Goal: Answer question/provide support: Share knowledge or assist other users

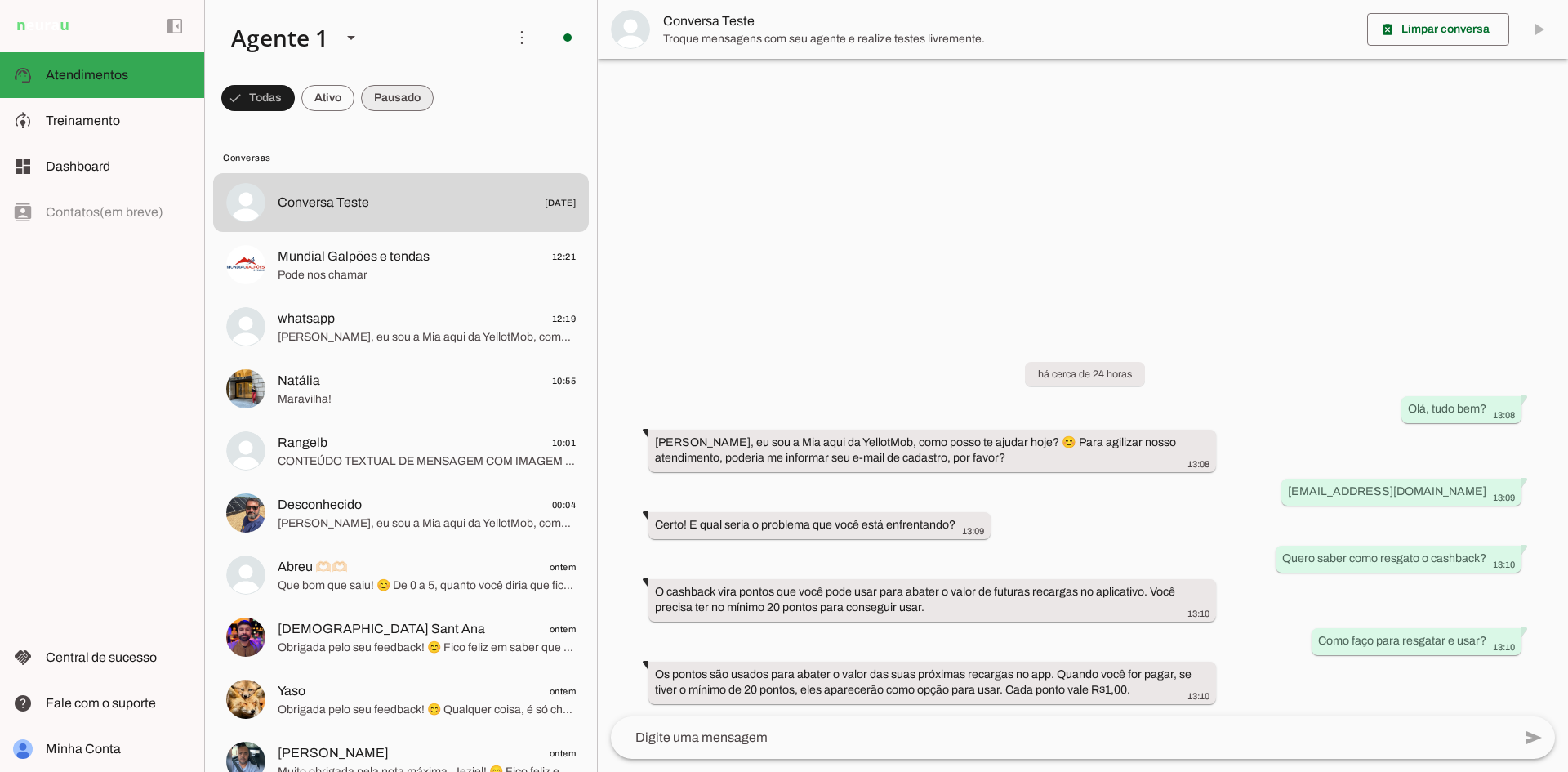
click at [295, 96] on span at bounding box center [258, 99] width 74 height 39
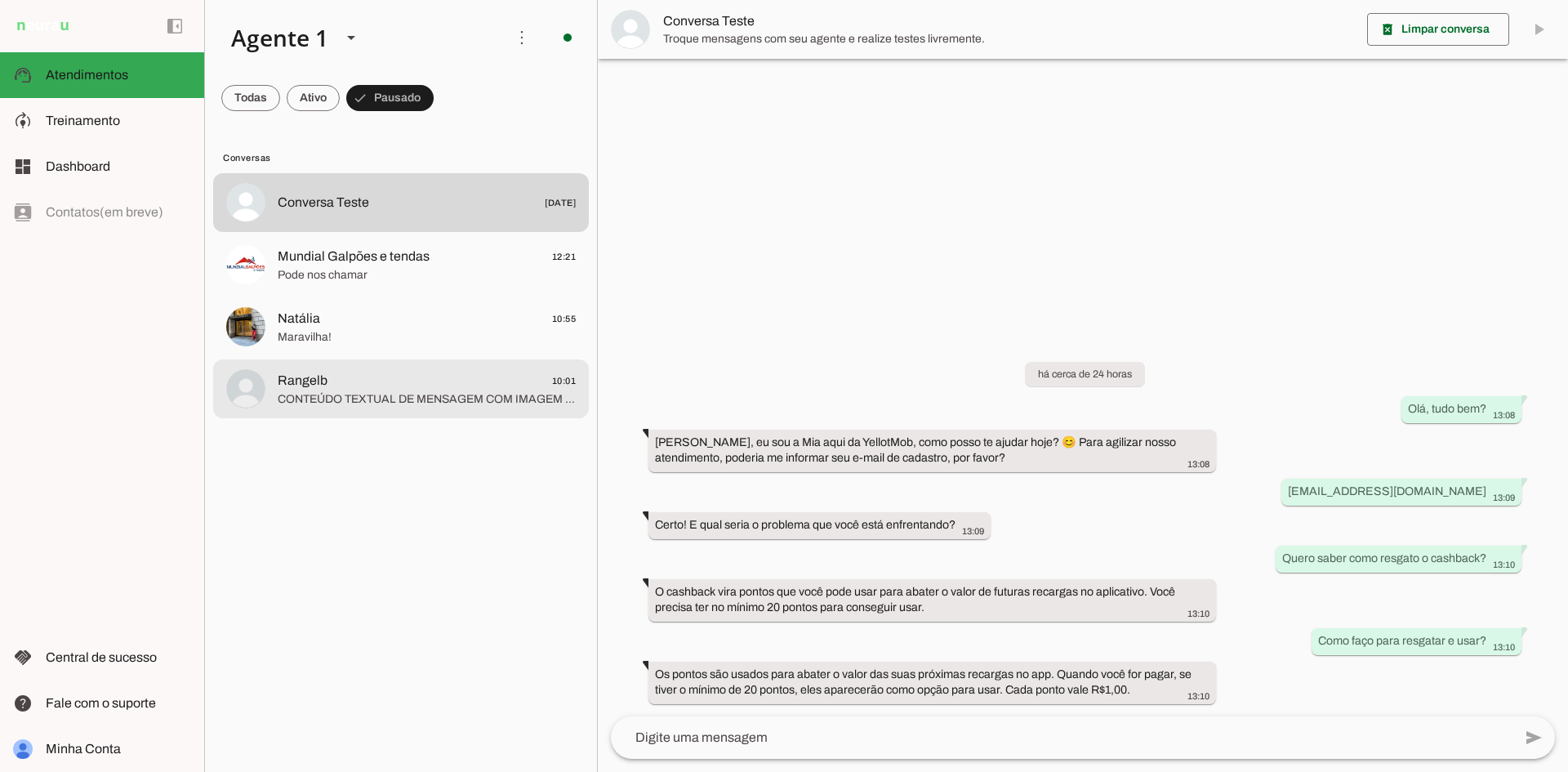
click at [345, 232] on md-item "Rangelb 10:01" at bounding box center [400, 203] width 375 height 59
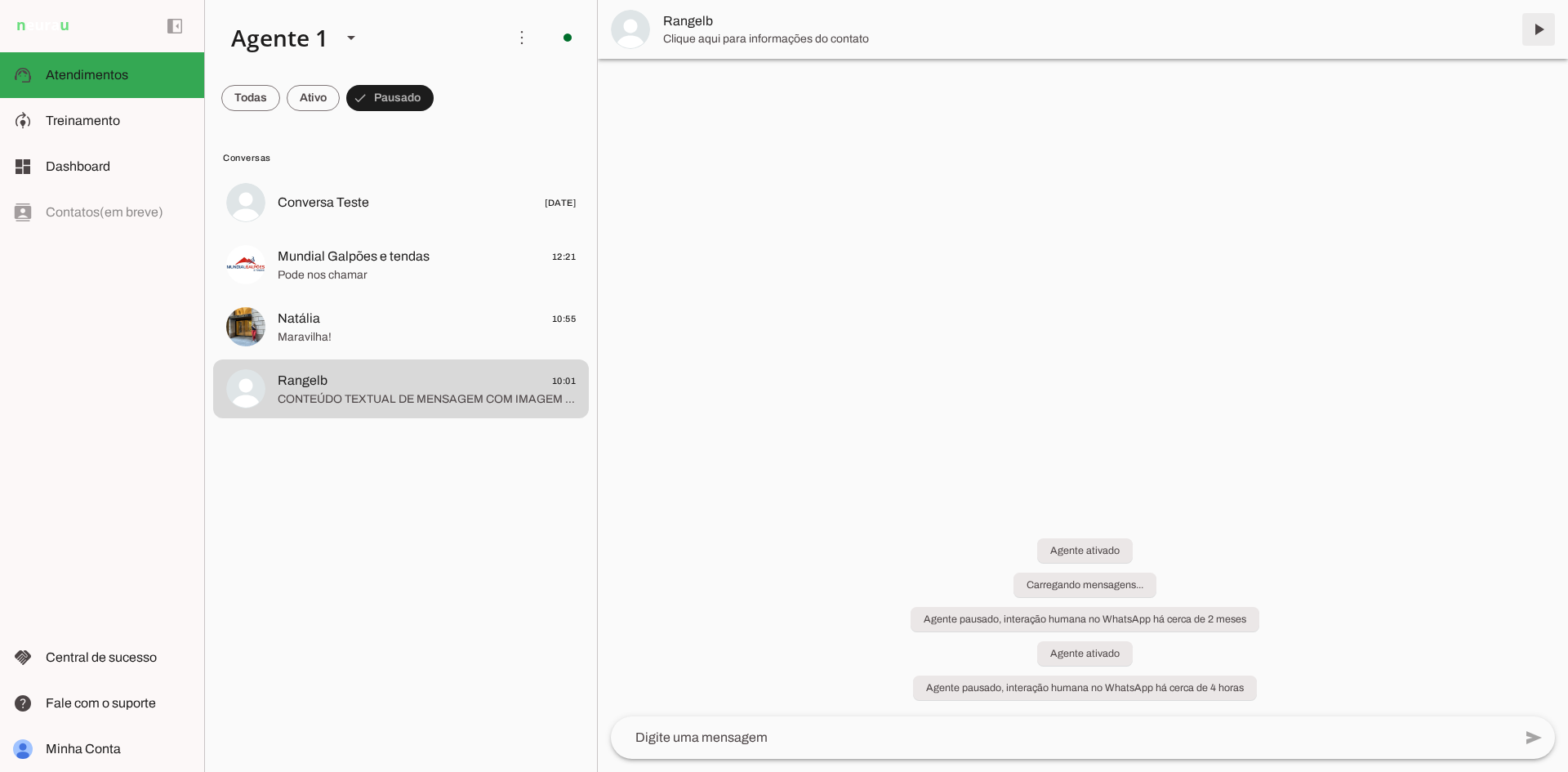
click at [1541, 22] on span at bounding box center [1538, 30] width 39 height 39
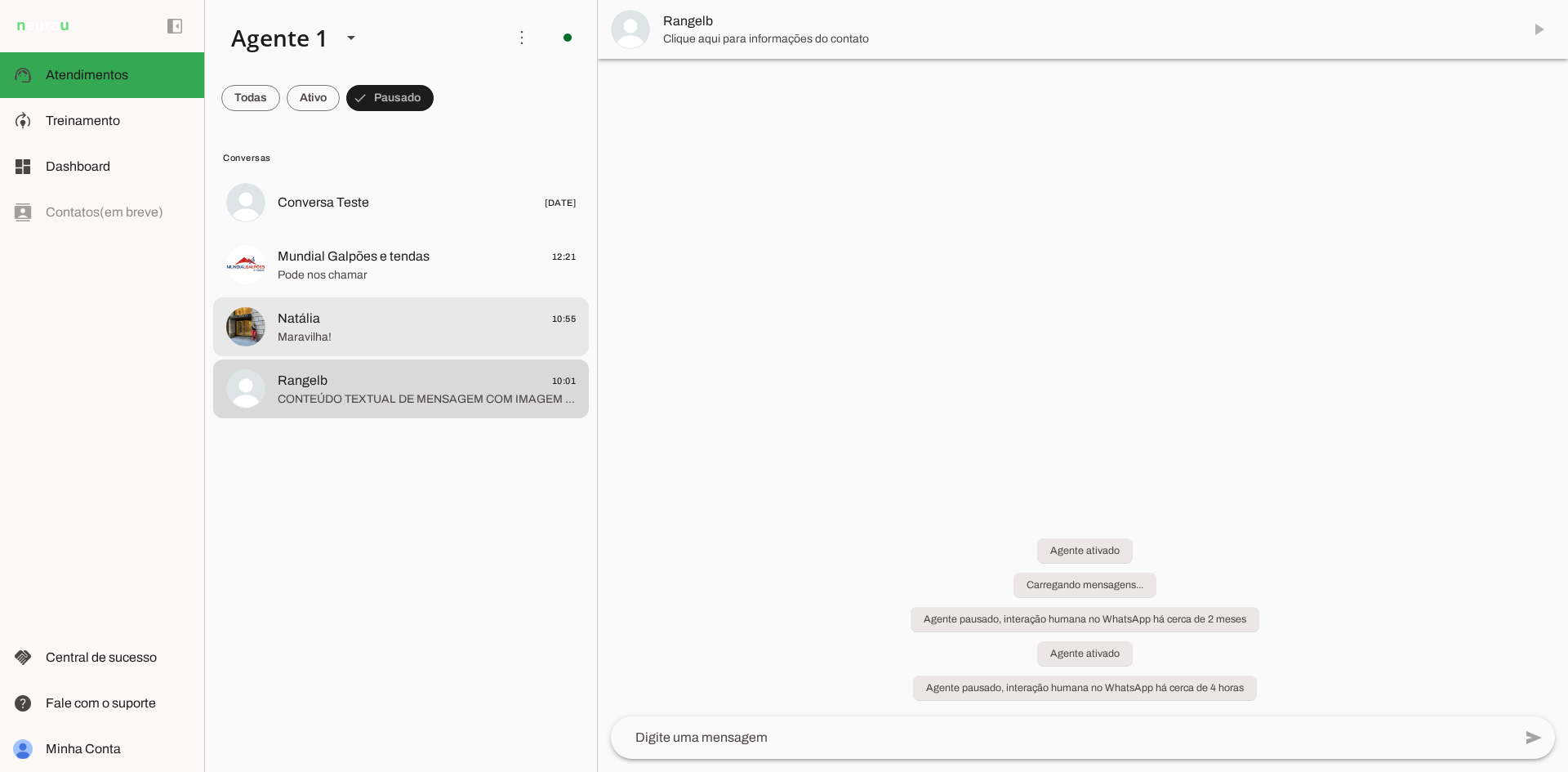
click at [347, 232] on md-item "Natália 10:55 Maravilha!" at bounding box center [400, 203] width 375 height 59
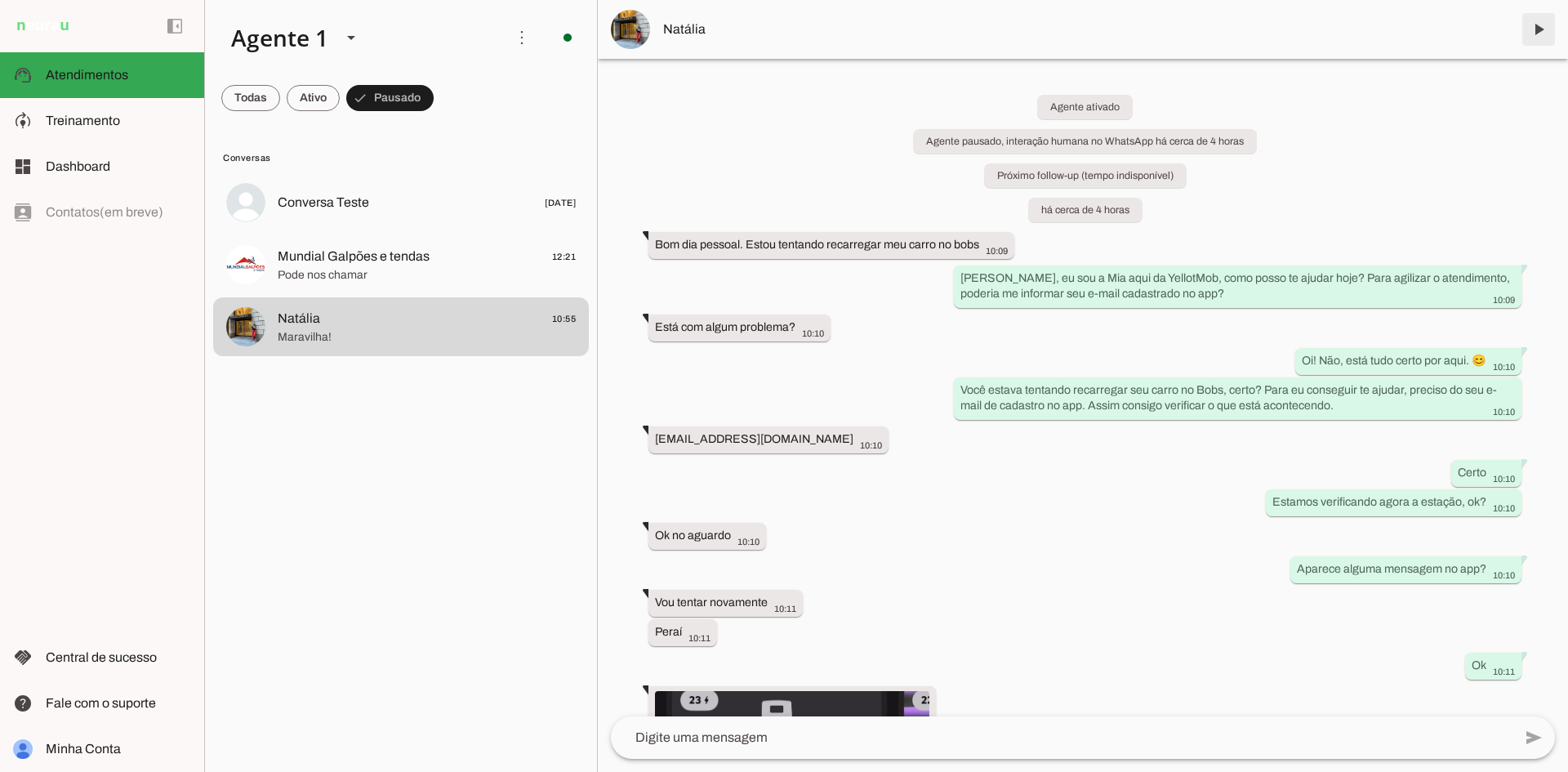
click at [1536, 31] on span at bounding box center [1538, 30] width 39 height 39
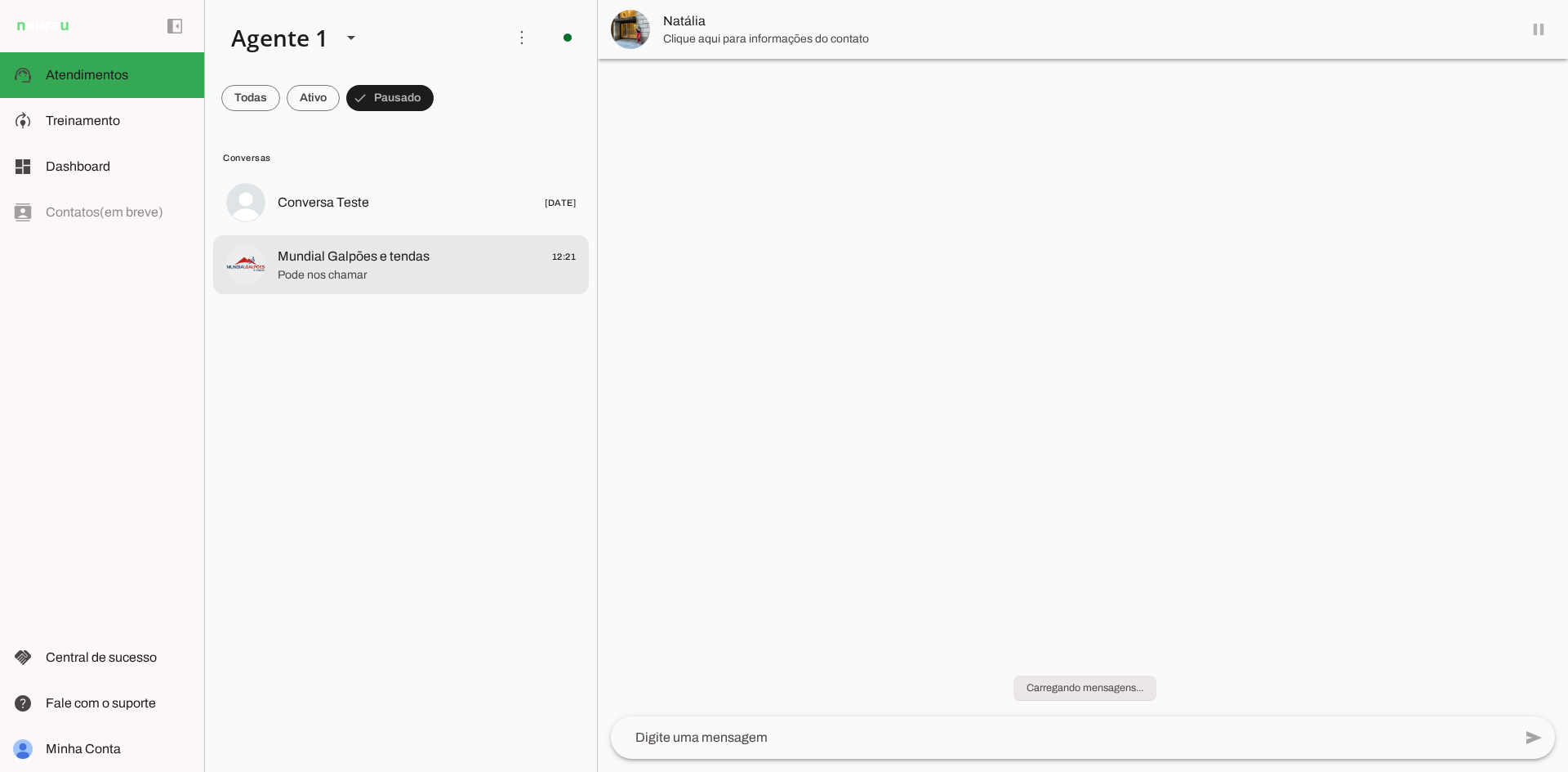
click at [437, 270] on span "Pode nos chamar" at bounding box center [427, 275] width 298 height 17
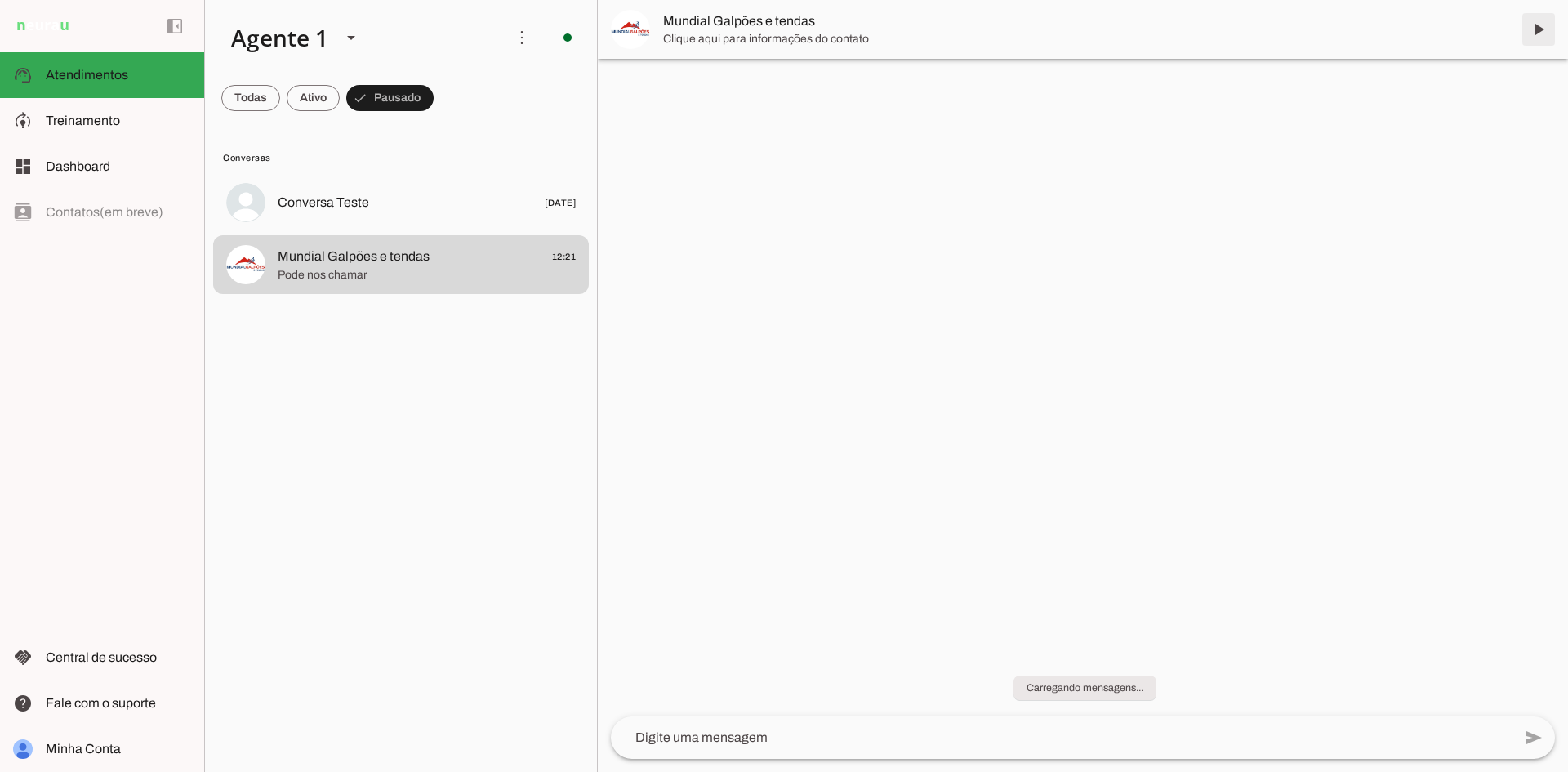
click at [1536, 35] on span at bounding box center [1538, 30] width 39 height 39
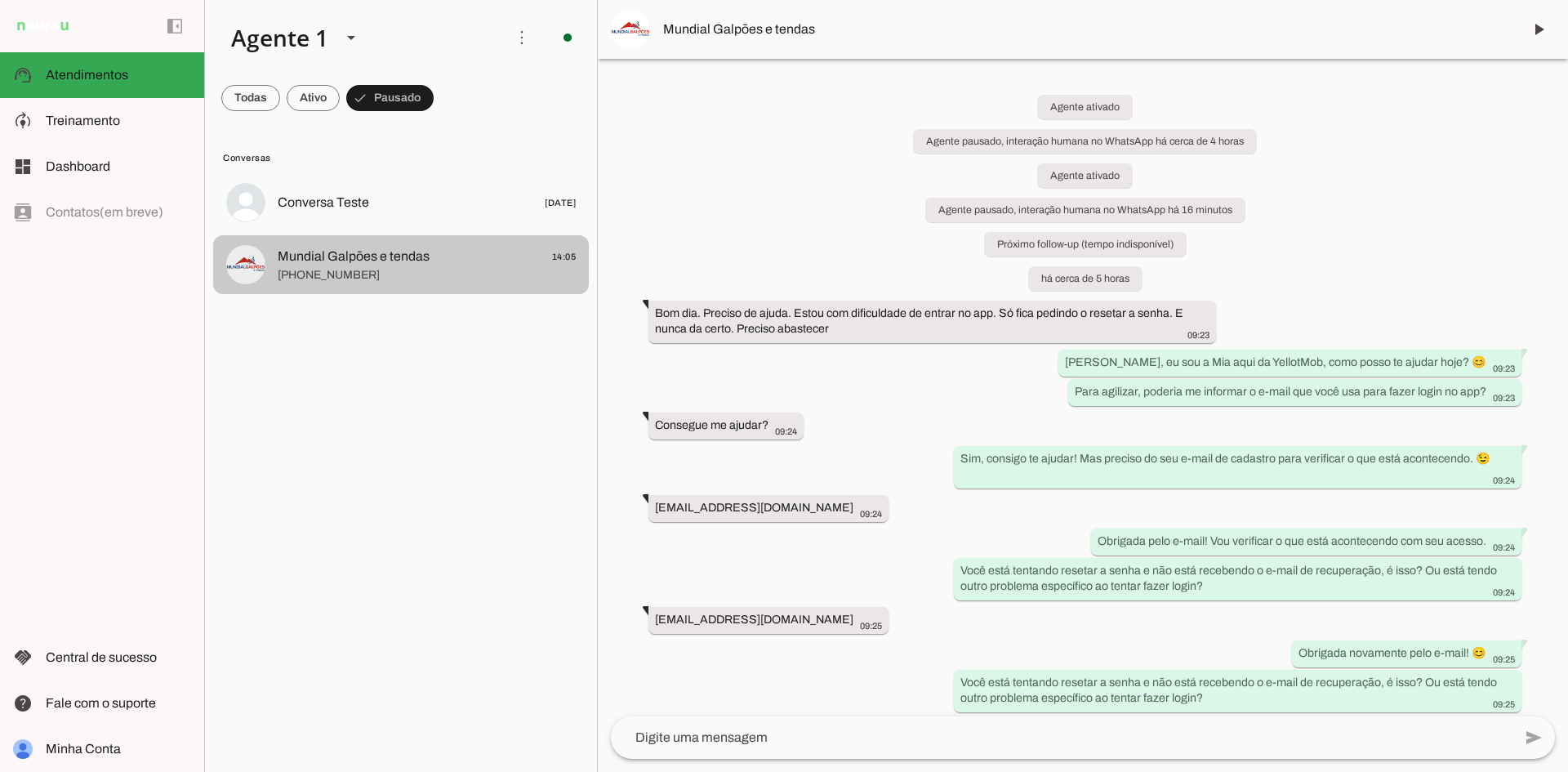
click at [440, 264] on span "Mundial Galpões e tendas 14:05" at bounding box center [427, 256] width 298 height 21
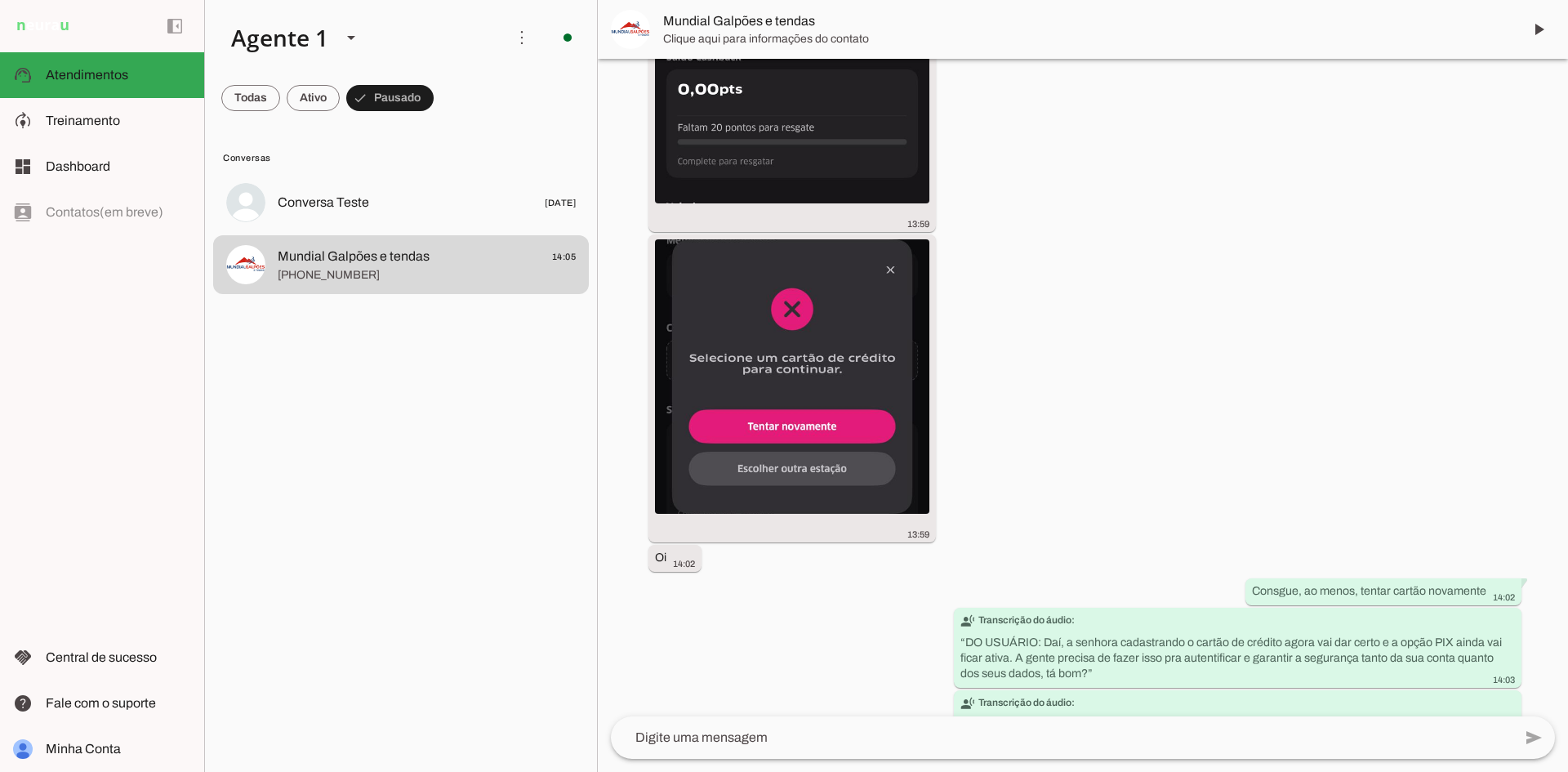
scroll to position [10059, 0]
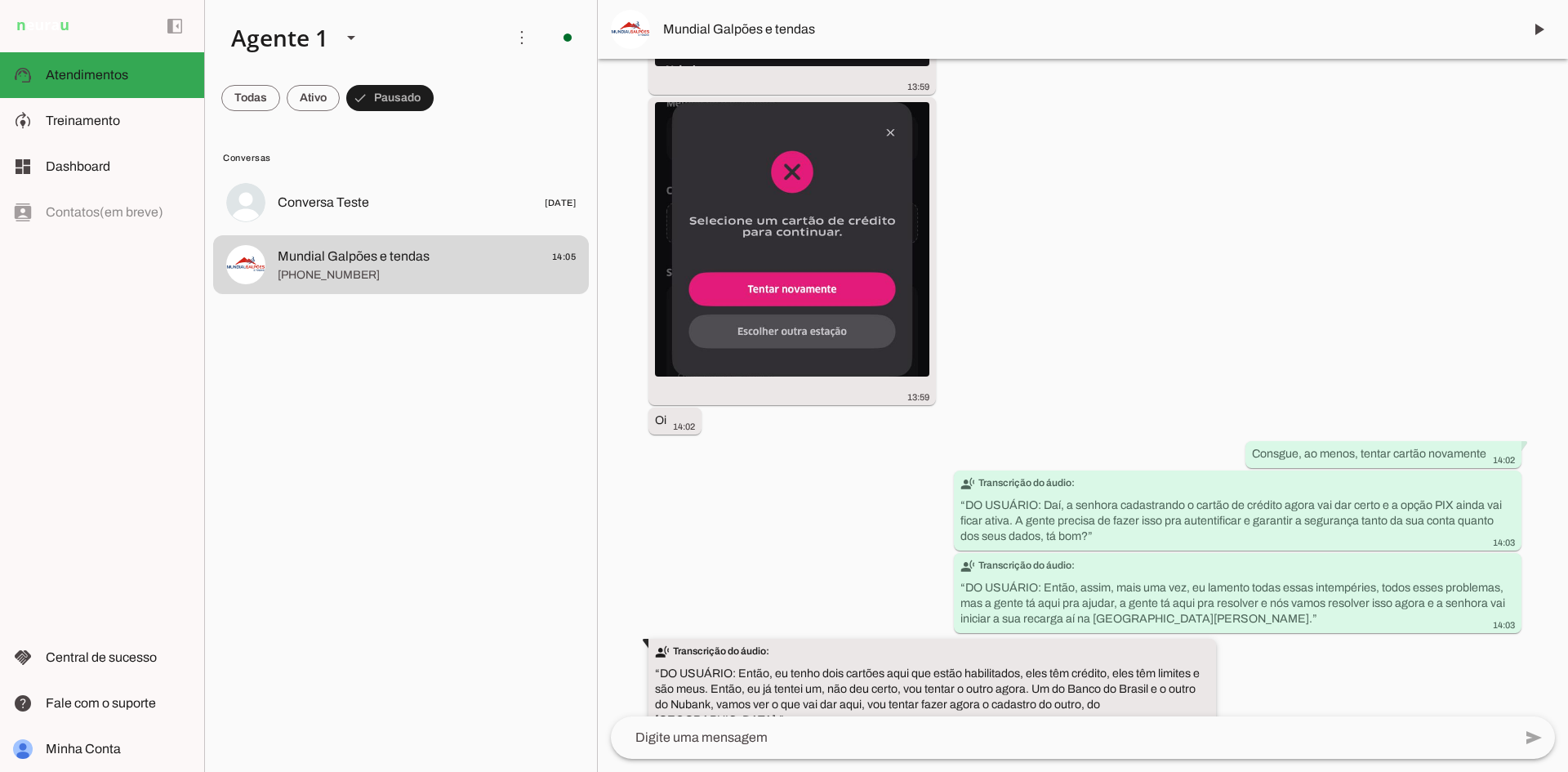
drag, startPoint x: 1131, startPoint y: 689, endPoint x: 739, endPoint y: 662, distance: 392.9
click at [0, 0] on slot "transcribe Transcrição do áudio: “ DO USUÁRIO: Então, eu tenho dois cartões aqu…" at bounding box center [0, 0] width 0 height 0
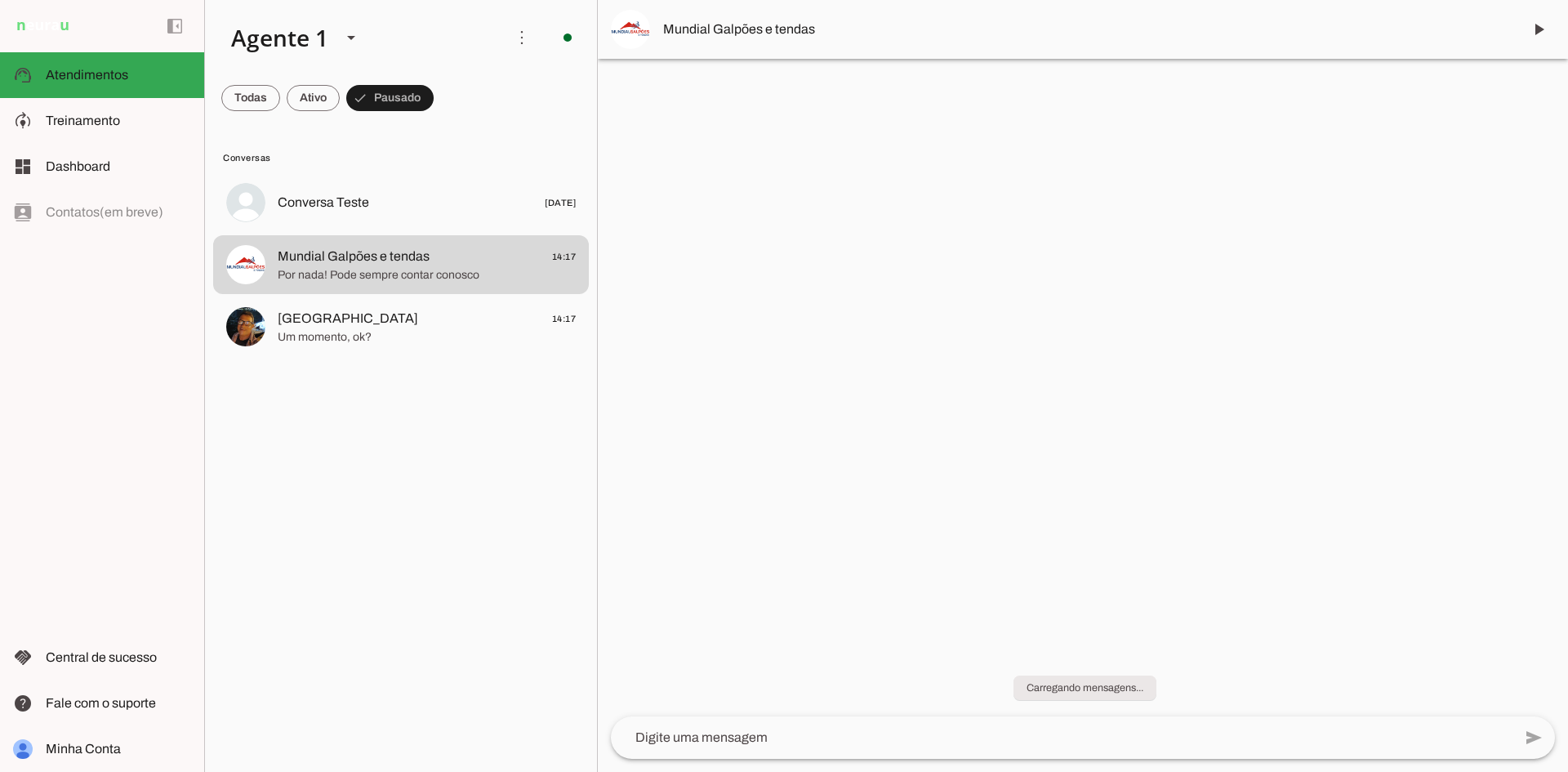
scroll to position [0, 0]
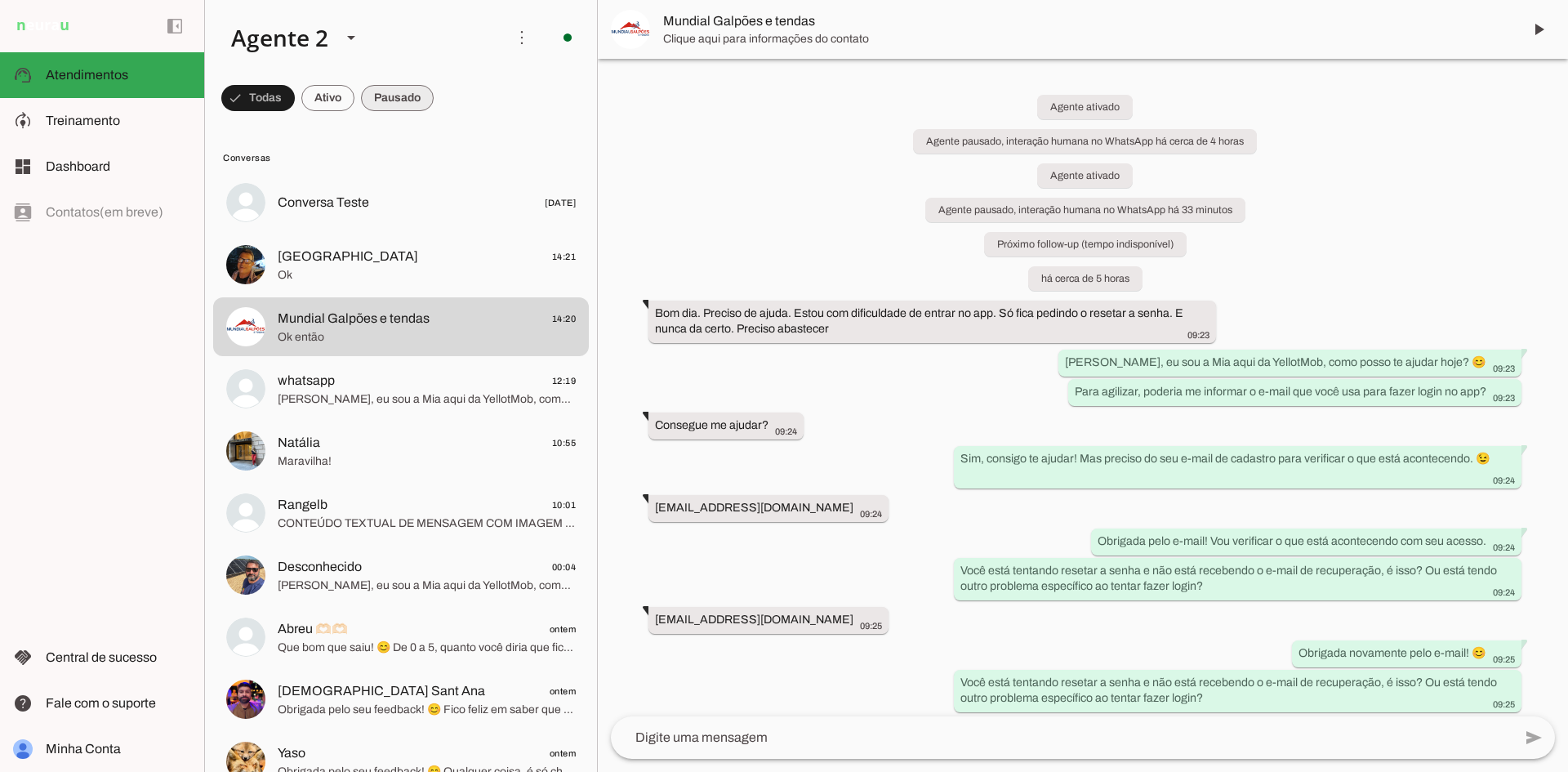
click at [295, 90] on span at bounding box center [258, 99] width 74 height 39
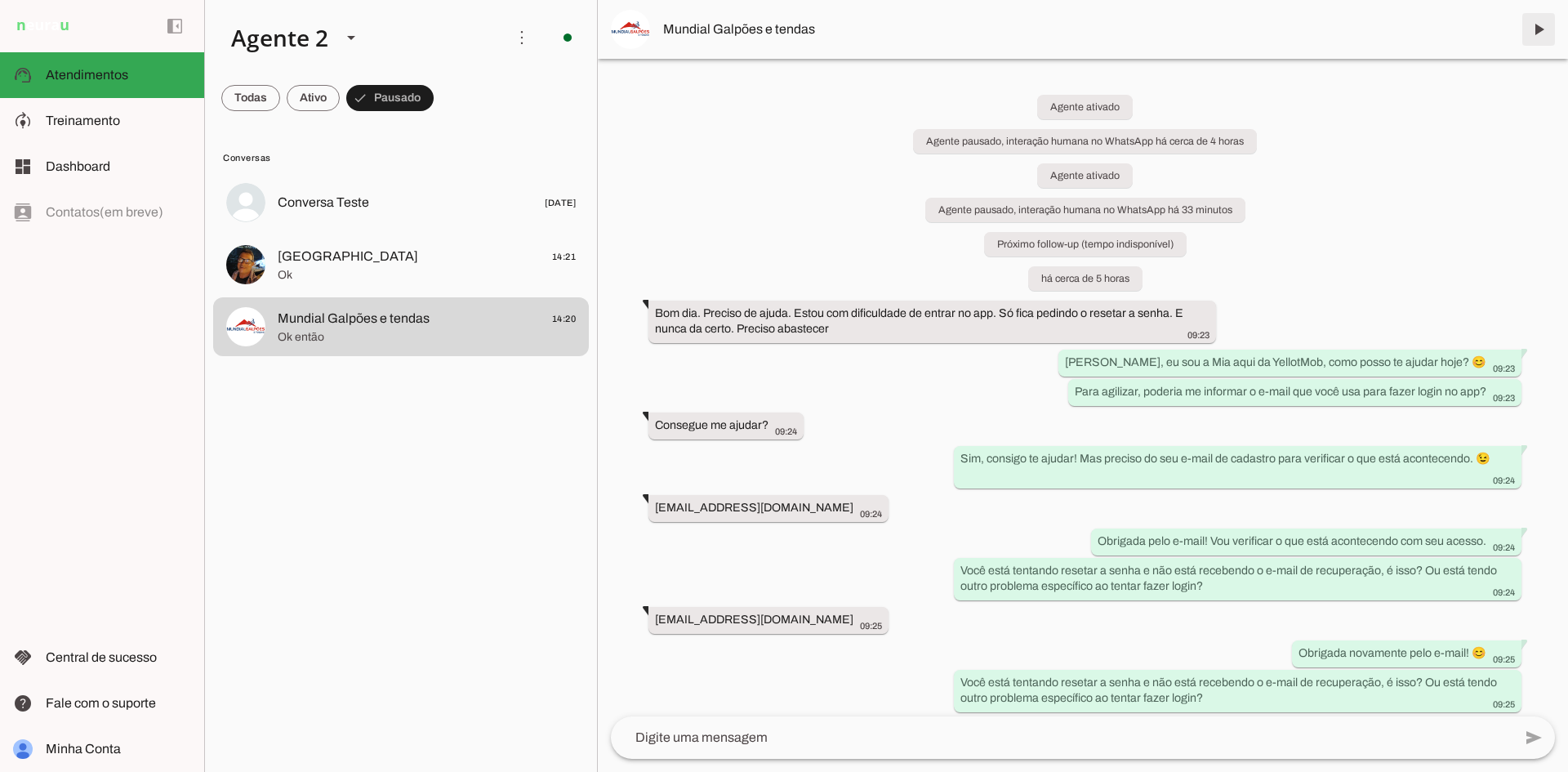
click at [1536, 28] on span at bounding box center [1538, 30] width 39 height 39
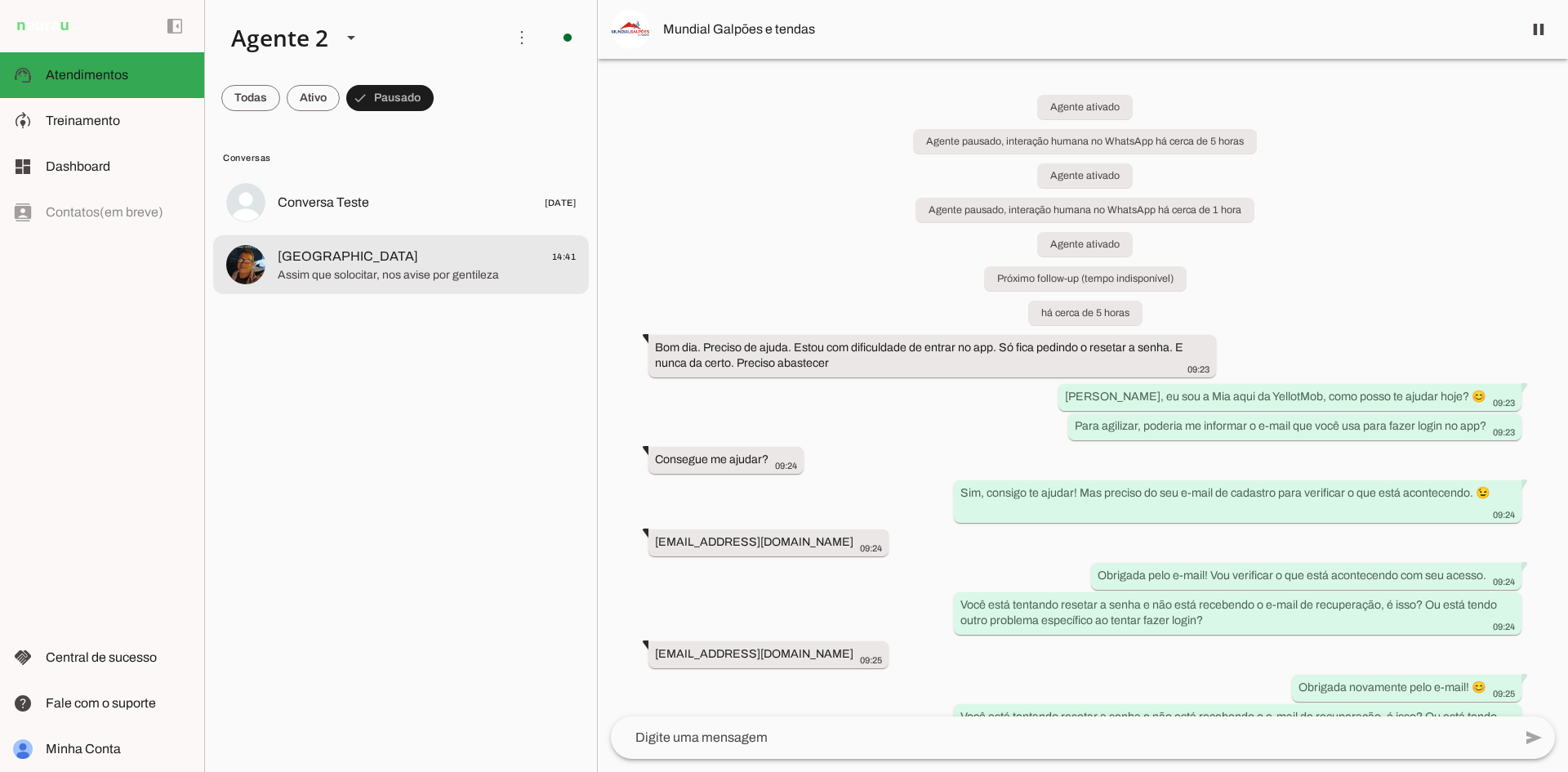
click at [493, 275] on span "Assim que solocitar, nos avise por gentileza" at bounding box center [427, 275] width 298 height 17
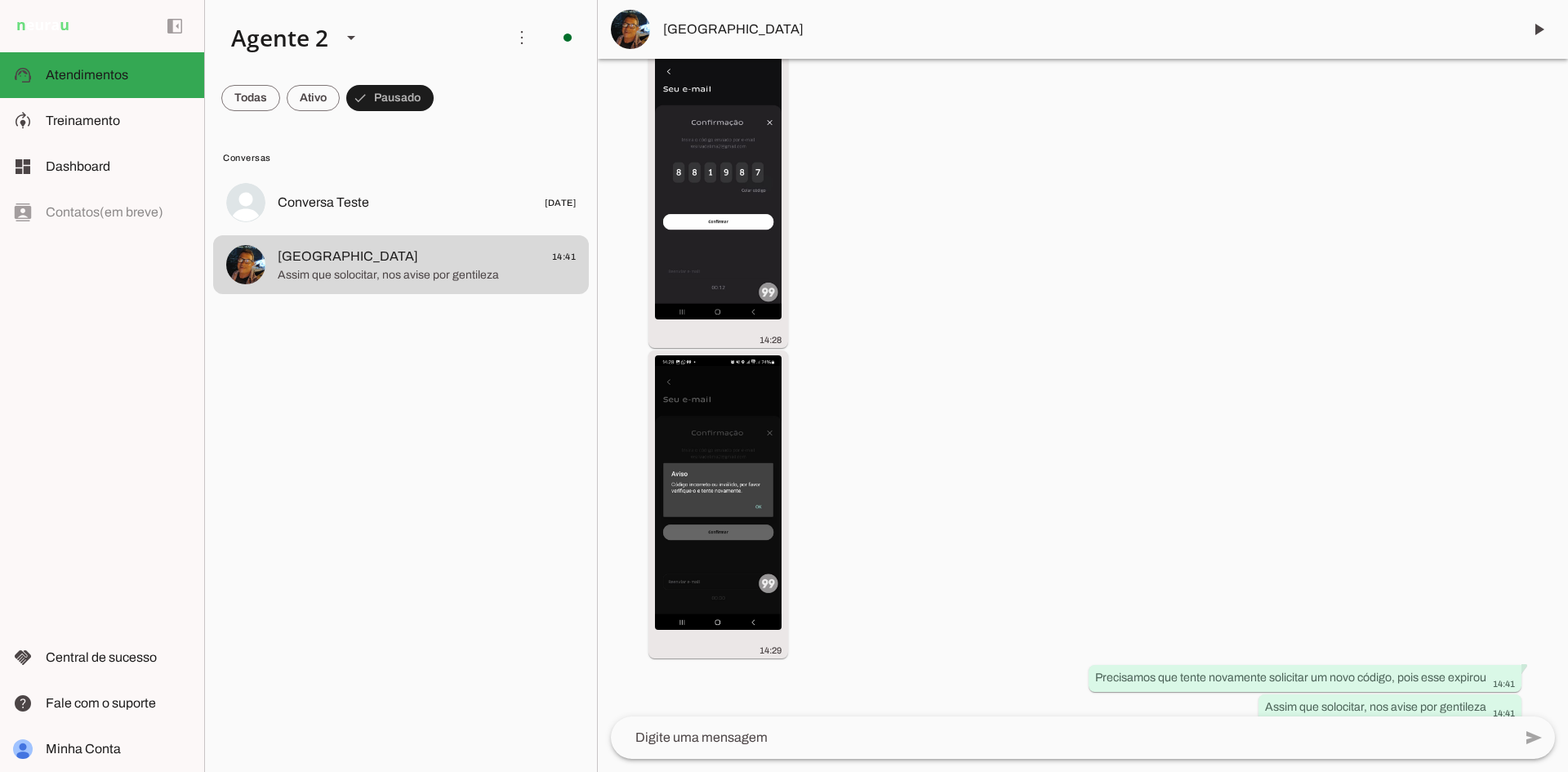
scroll to position [1388, 0]
click at [1271, 384] on div "Agente ativado Agente pausado, interação humana no WhatsApp há 25 minutos Próxi…" at bounding box center [1083, 387] width 970 height 658
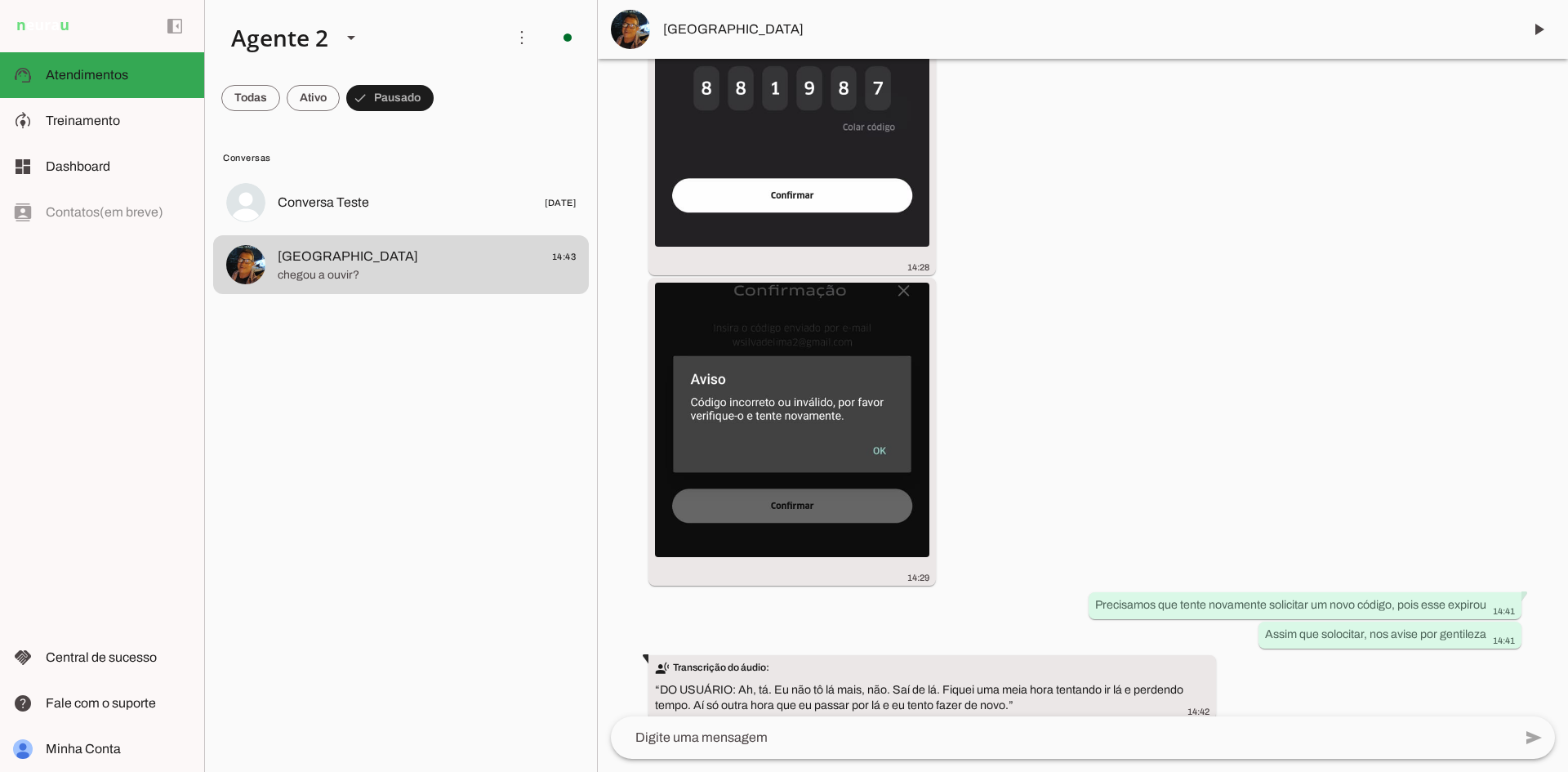
scroll to position [0, 0]
